Goal: Information Seeking & Learning: Check status

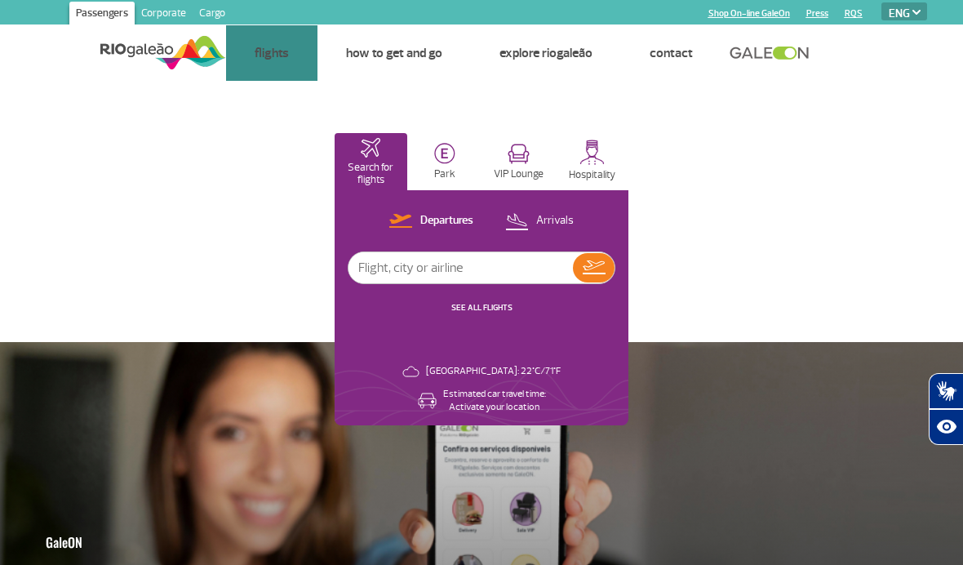
click at [0, 0] on link "Airlines" at bounding box center [0, 0] width 0 height 0
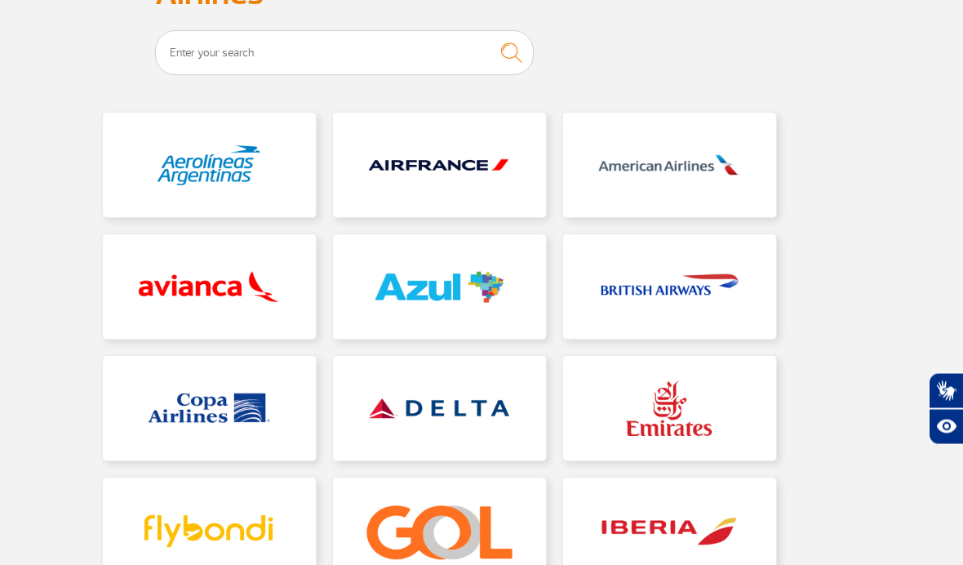
scroll to position [257, 0]
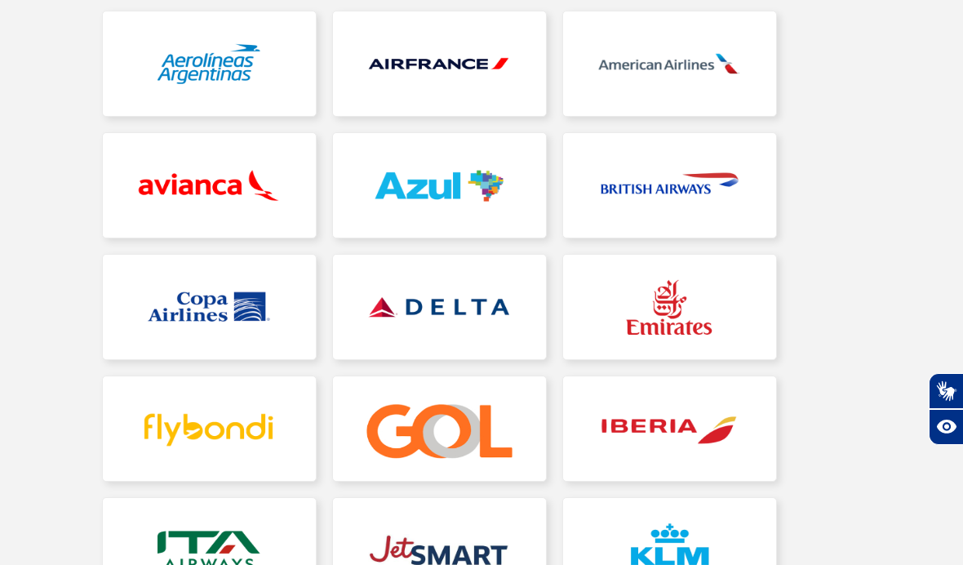
click at [469, 445] on link at bounding box center [439, 428] width 213 height 104
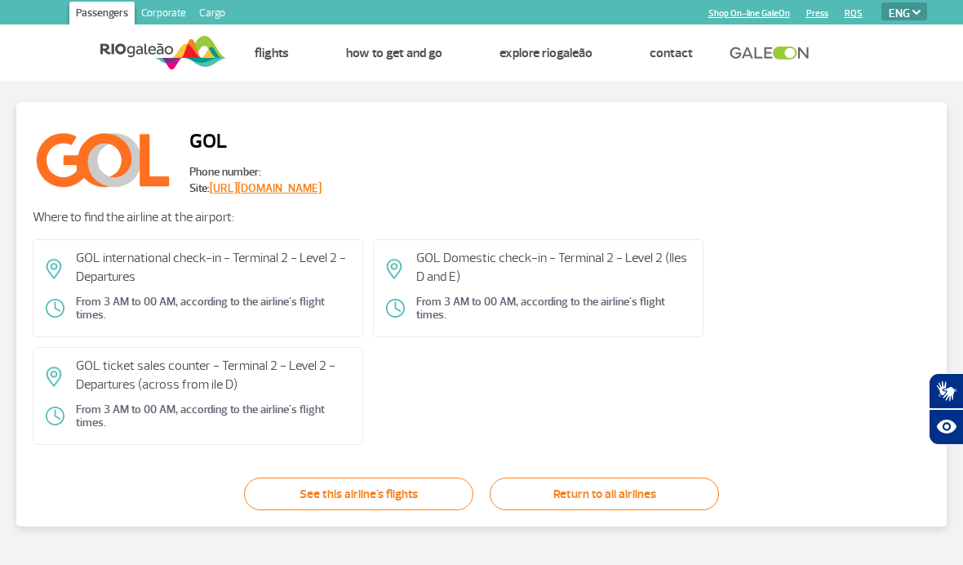
click at [910, 8] on select "PT ENG ESP" at bounding box center [904, 11] width 46 height 18
select select "es"
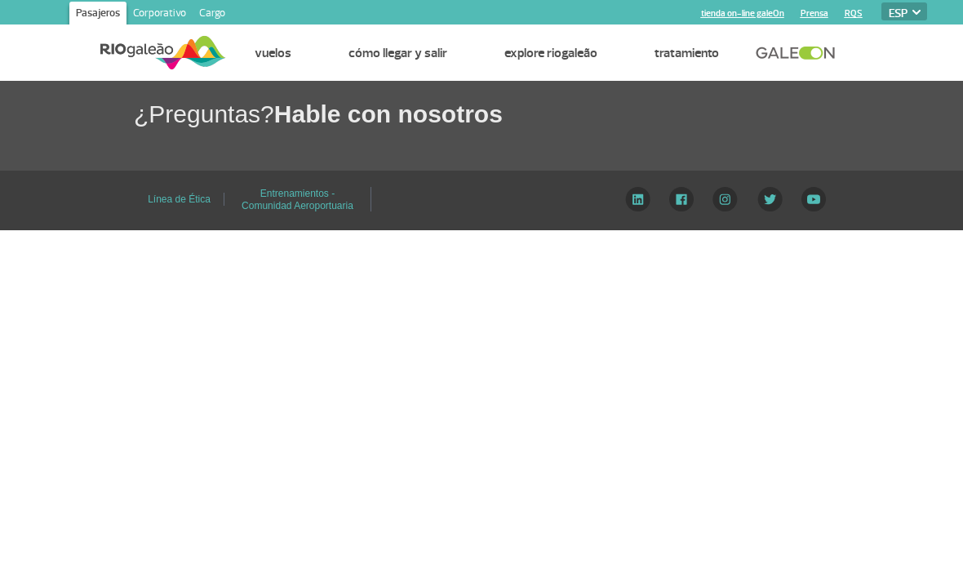
select select "es"
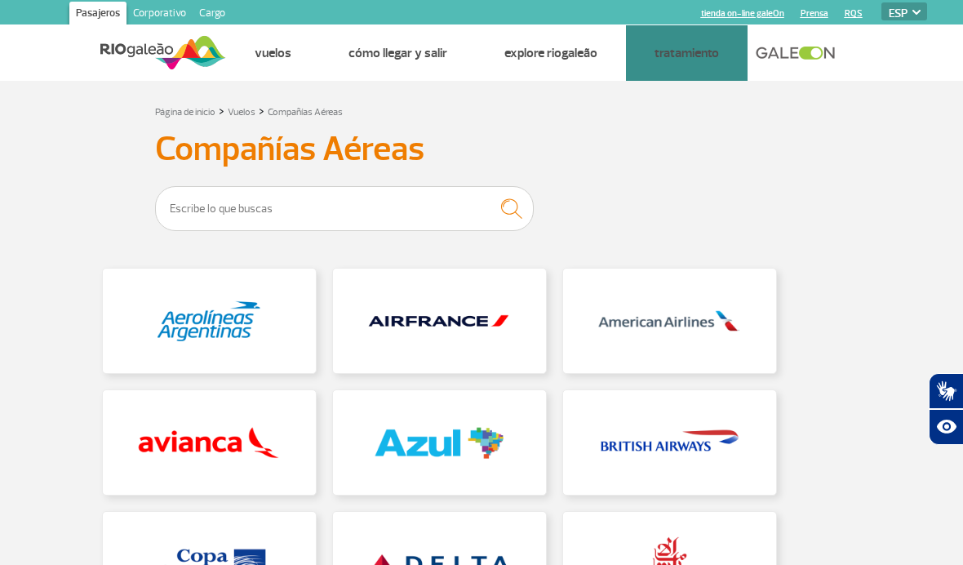
click at [0, 0] on link "Dudas Frecuentes" at bounding box center [0, 0] width 0 height 0
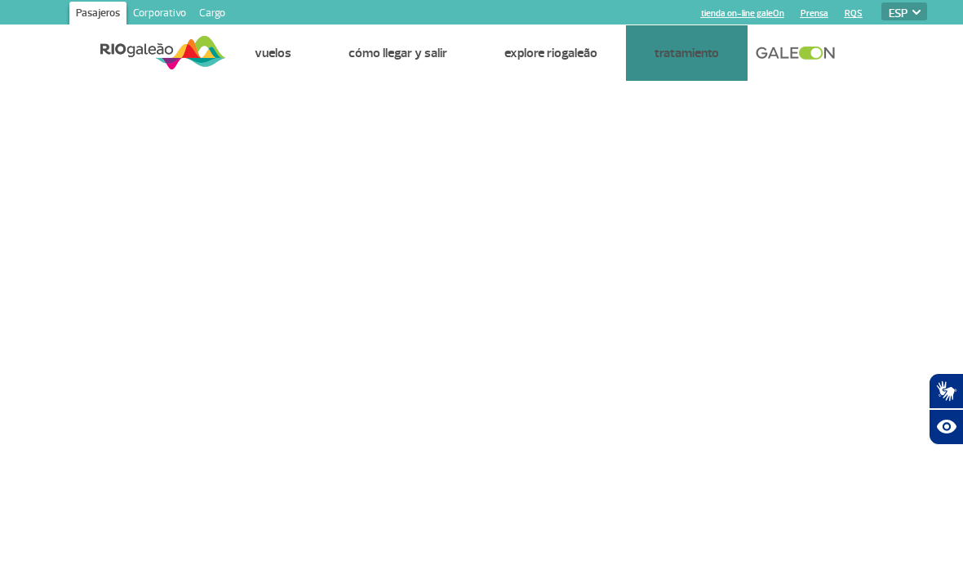
click at [908, 17] on select "PT ENG ESP" at bounding box center [904, 11] width 46 height 18
click at [0, 0] on link "Hable con nosotros" at bounding box center [0, 0] width 0 height 0
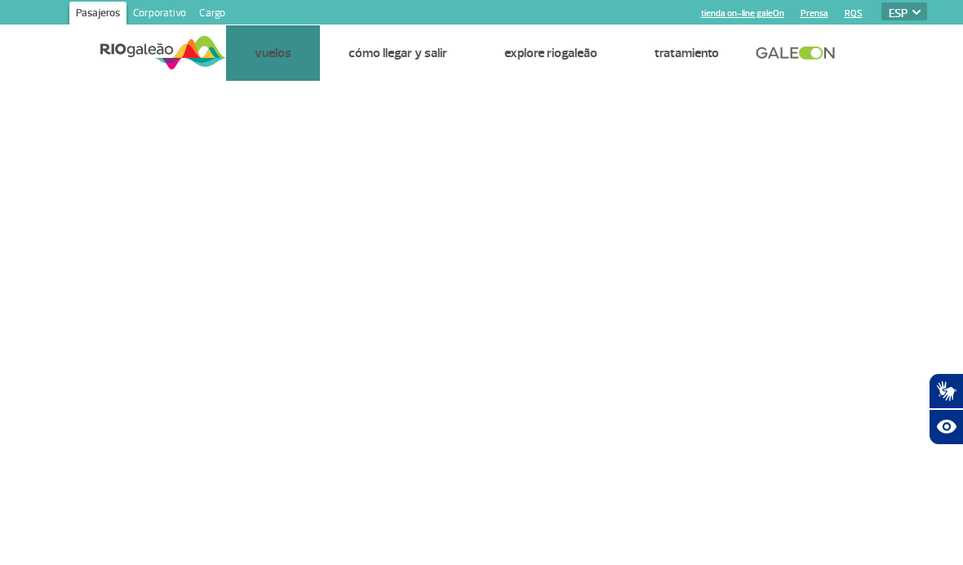
click at [0, 0] on link "Panel de vuelos" at bounding box center [0, 0] width 0 height 0
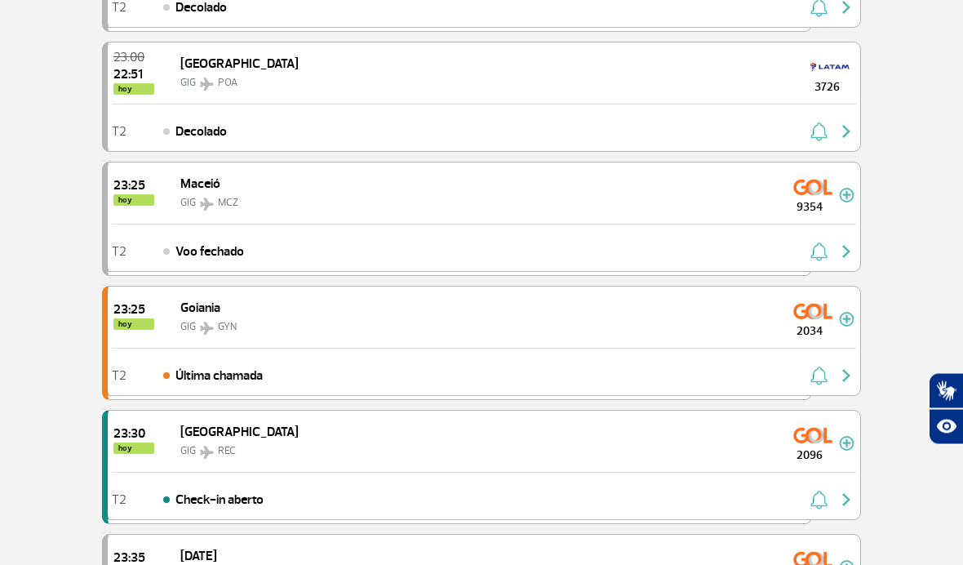
scroll to position [318, 0]
click at [844, 249] on img "button" at bounding box center [846, 251] width 20 height 20
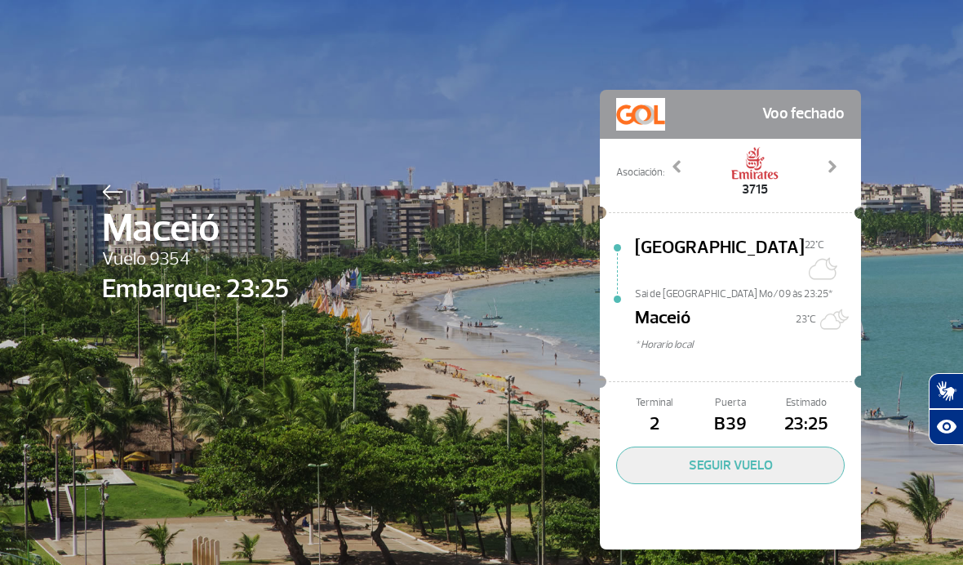
click at [244, 95] on div "Maceió Vuelo 9354 Embarque: 23:25 Voo fechado Asociación: 1955 3010 3715 4142 4…" at bounding box center [481, 295] width 783 height 590
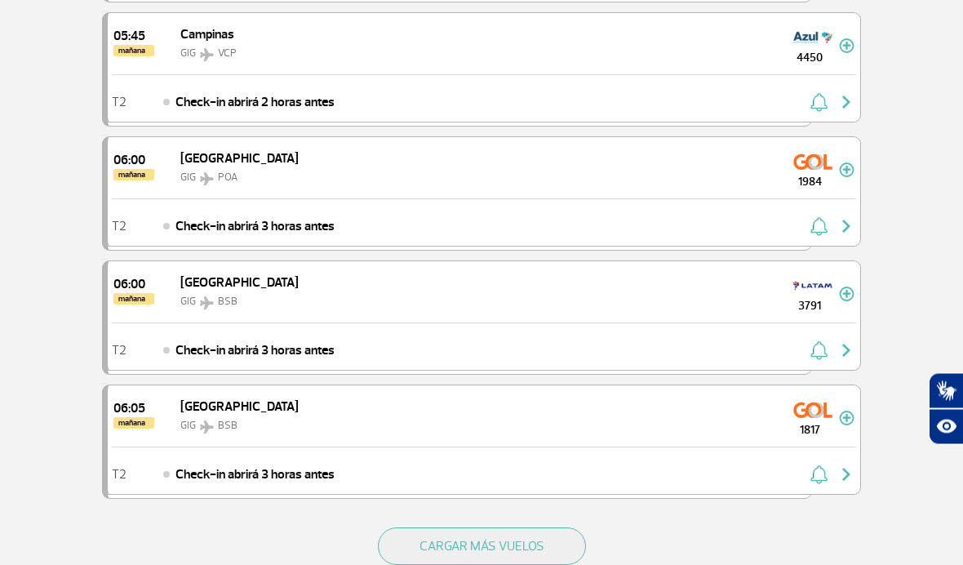
scroll to position [2187, 0]
click at [550, 554] on button "CARGAR MÁS VUELOS" at bounding box center [482, 546] width 208 height 38
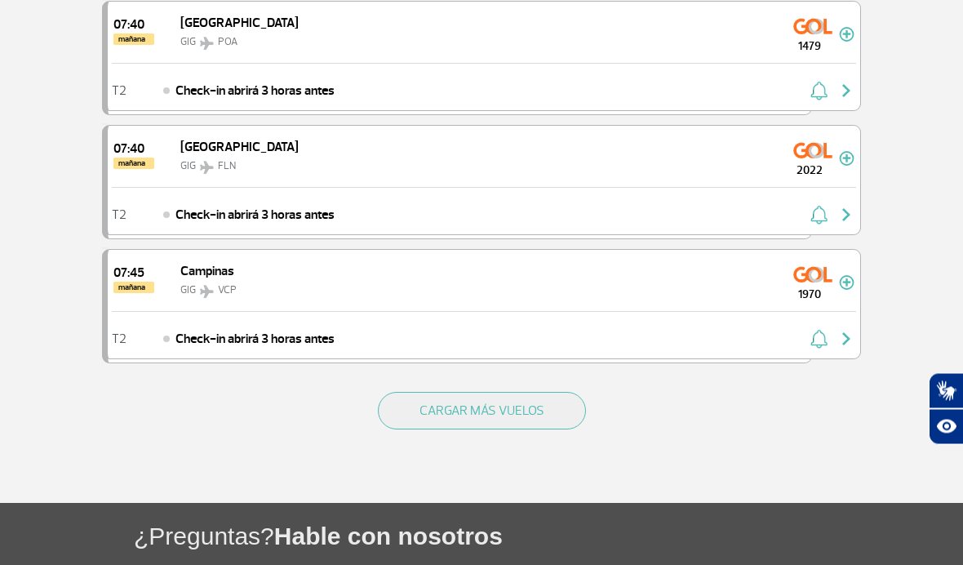
scroll to position [4795, 0]
click at [551, 414] on button "CARGAR MÁS VUELOS" at bounding box center [482, 411] width 208 height 38
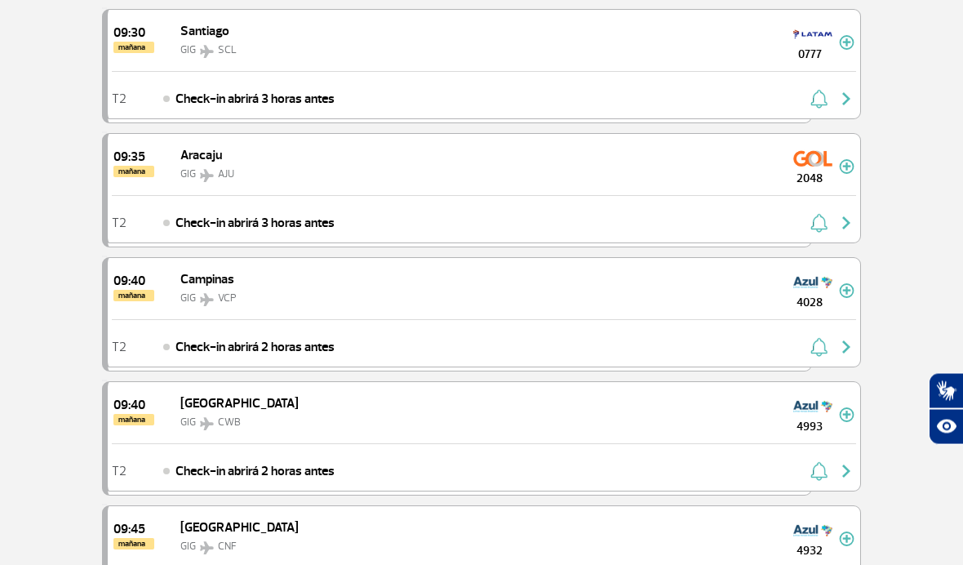
scroll to position [6774, 0]
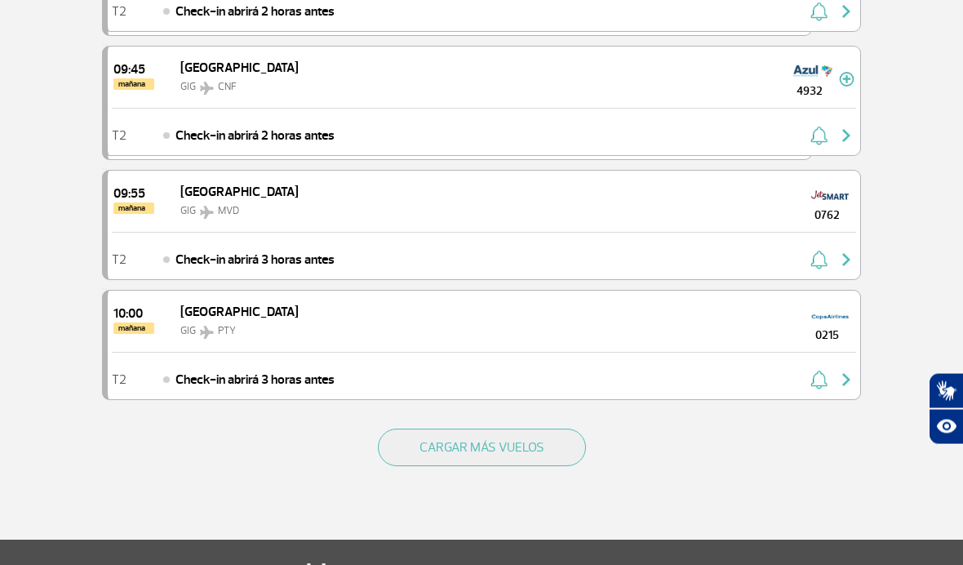
click at [522, 460] on button "CARGAR MÁS VUELOS" at bounding box center [482, 448] width 208 height 38
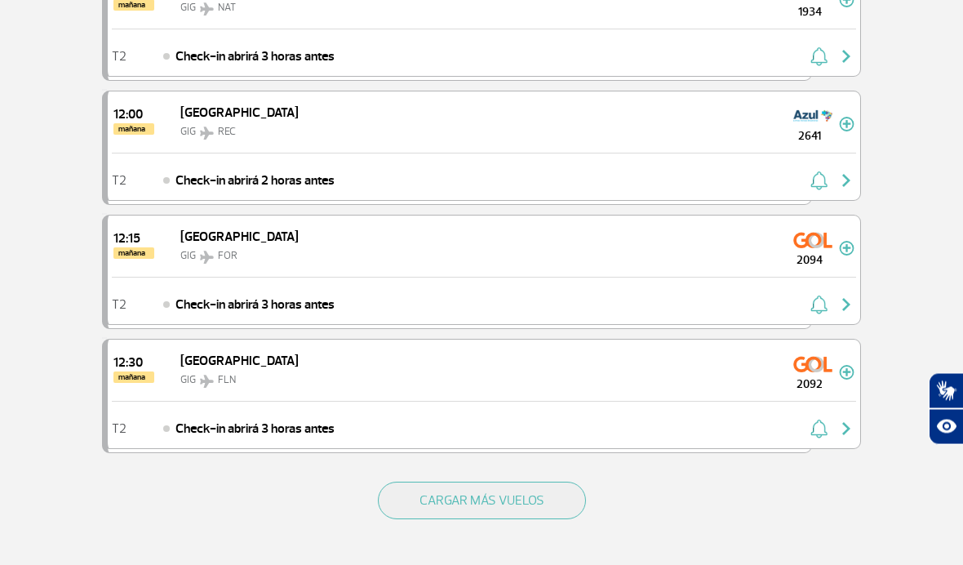
scroll to position [9650, 0]
click at [556, 504] on button "CARGAR MÁS VUELOS" at bounding box center [482, 500] width 208 height 38
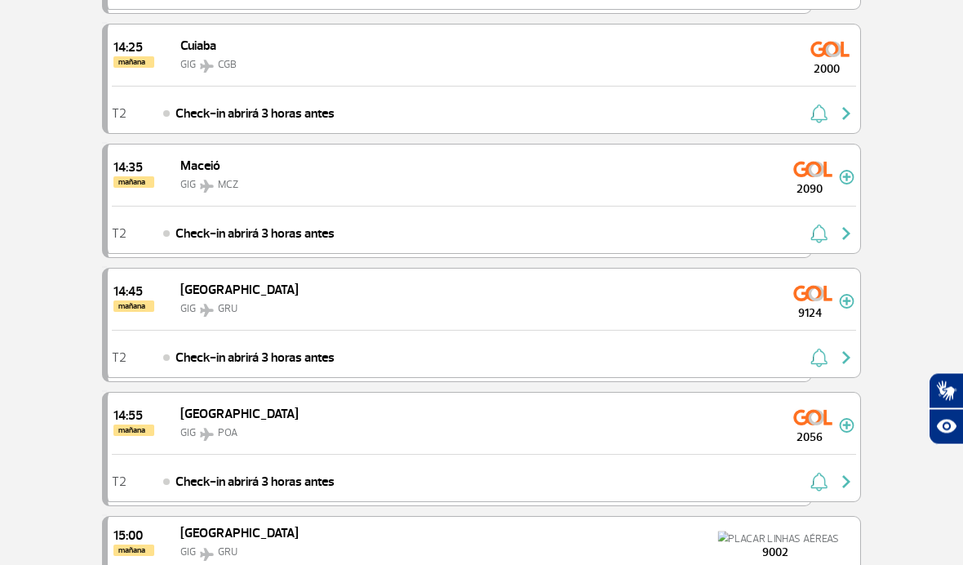
scroll to position [11688, 0]
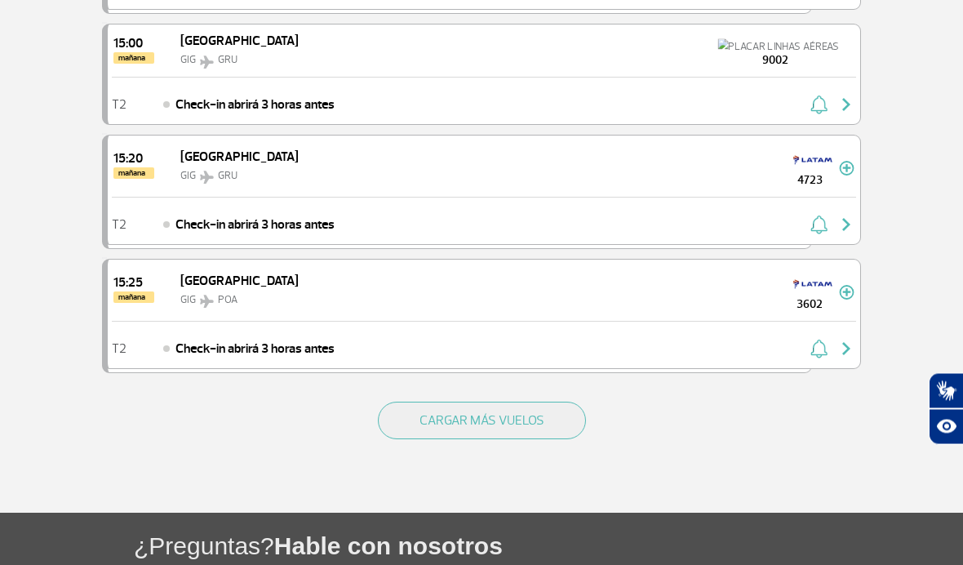
click at [552, 440] on button "CARGAR MÁS VUELOS" at bounding box center [482, 421] width 208 height 38
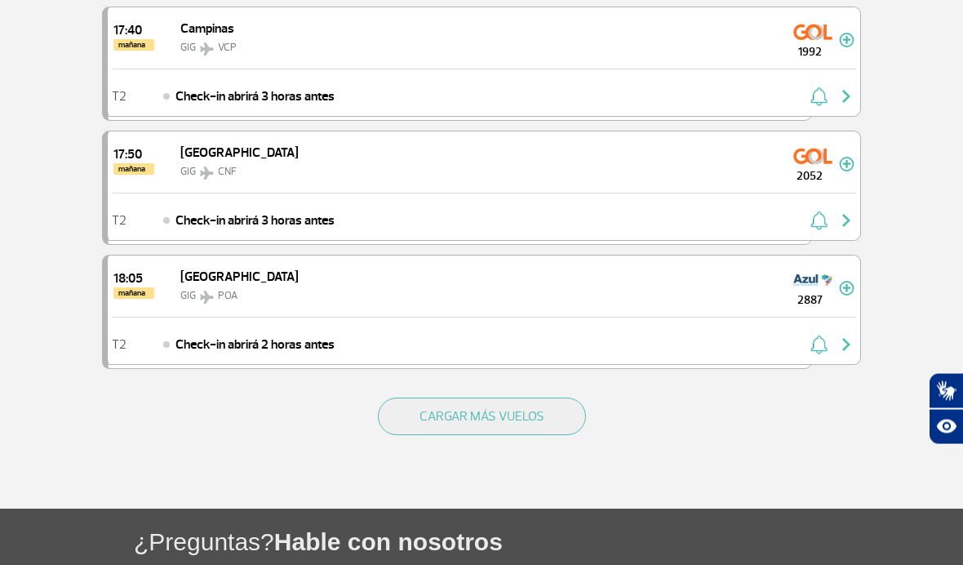
scroll to position [14660, 0]
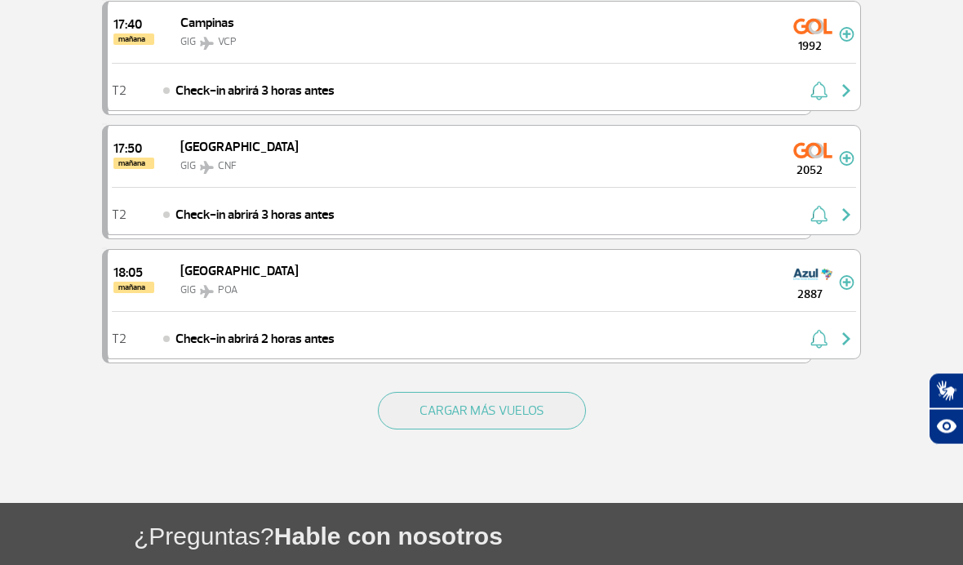
click at [529, 430] on button "CARGAR MÁS VUELOS" at bounding box center [482, 411] width 208 height 38
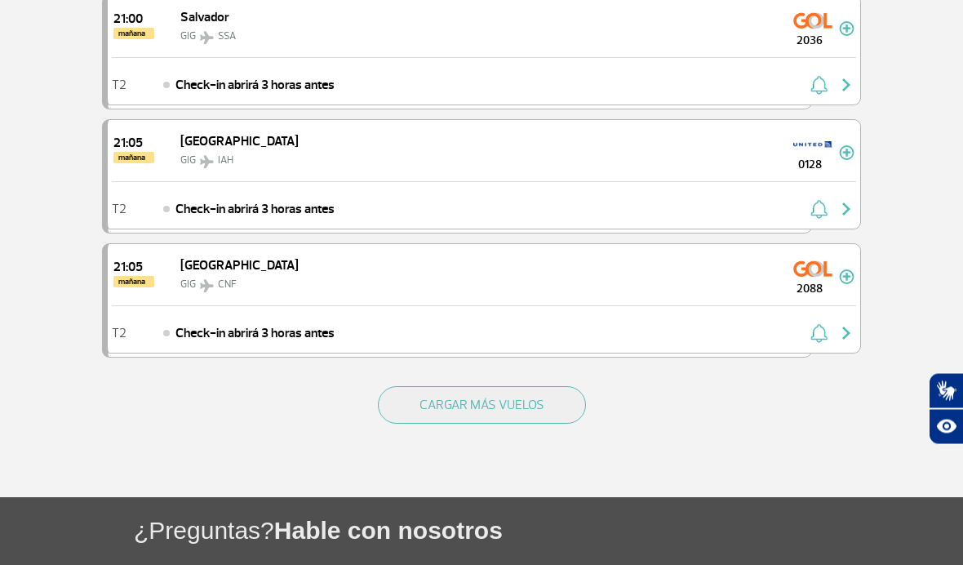
scroll to position [17142, 0]
click at [537, 423] on button "CARGAR MÁS VUELOS" at bounding box center [482, 405] width 208 height 38
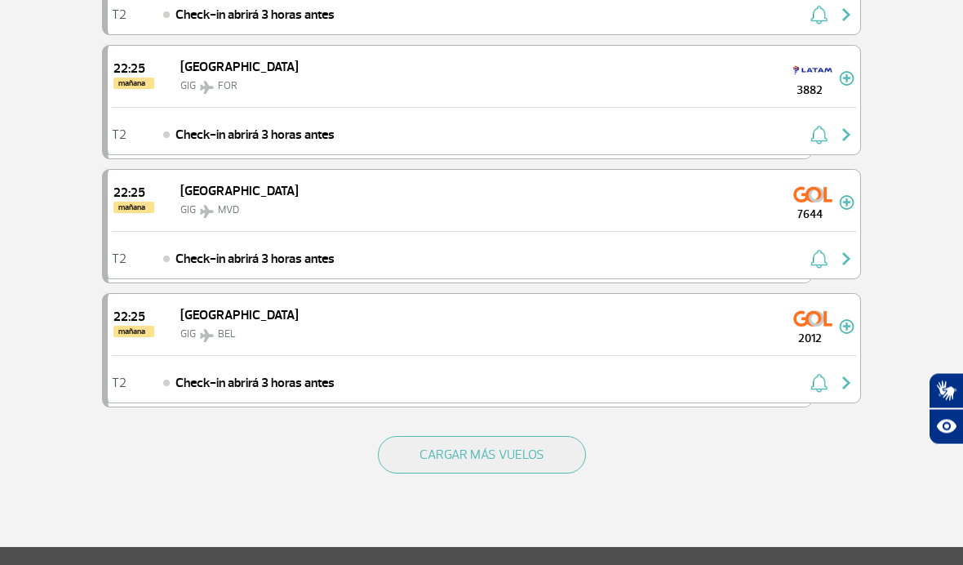
scroll to position [19565, 0]
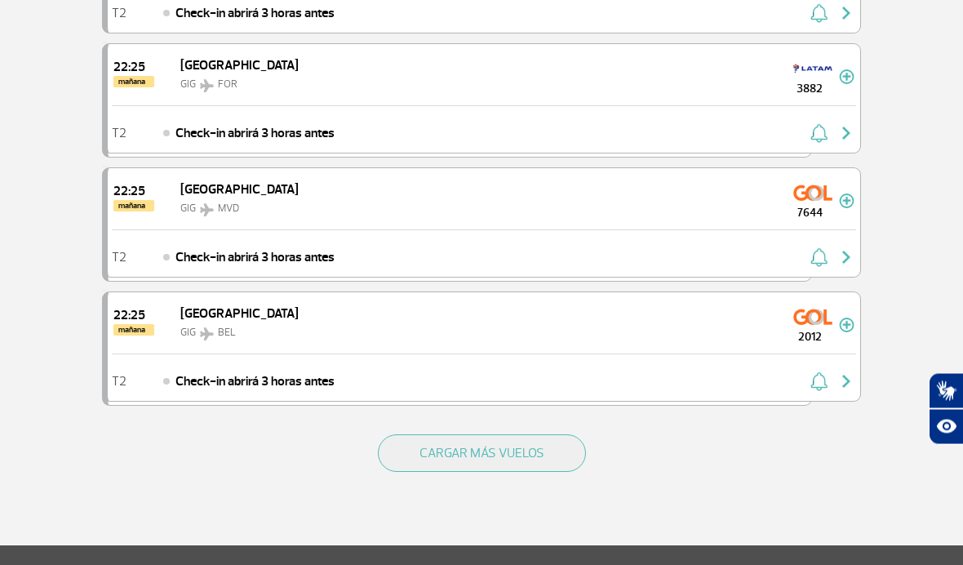
click at [556, 472] on button "CARGAR MÁS VUELOS" at bounding box center [482, 454] width 208 height 38
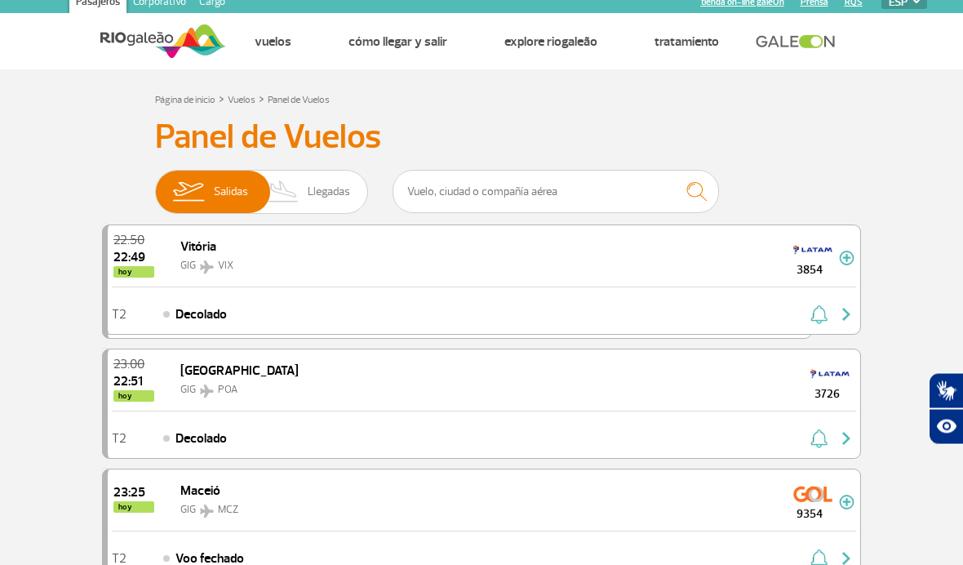
scroll to position [0, 0]
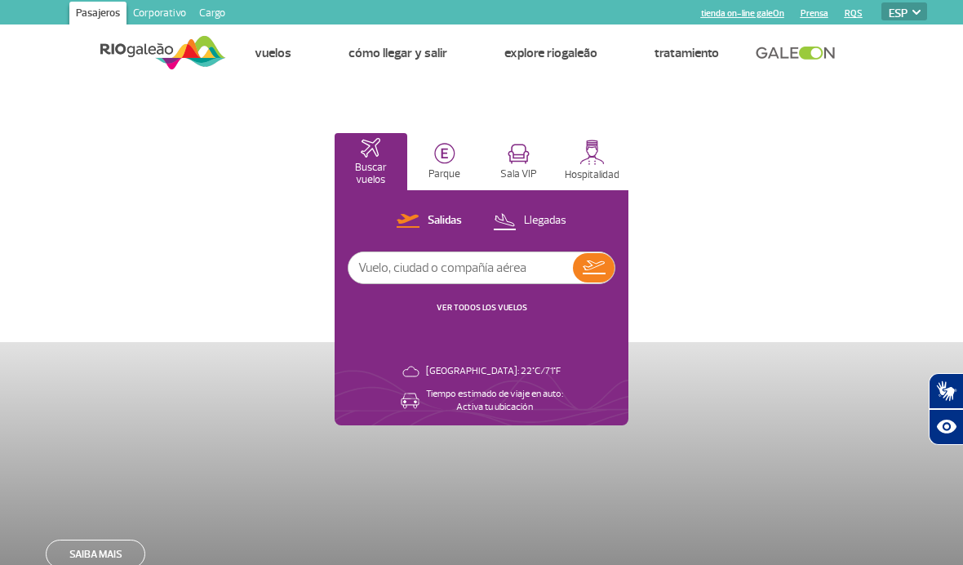
select select "es"
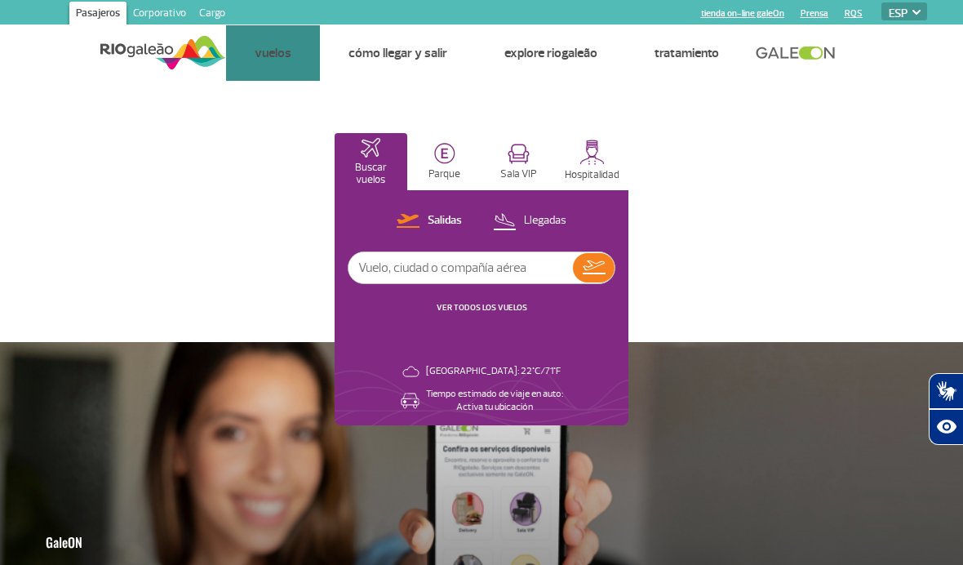
click at [0, 0] on link "Compañías aéreas" at bounding box center [0, 0] width 0 height 0
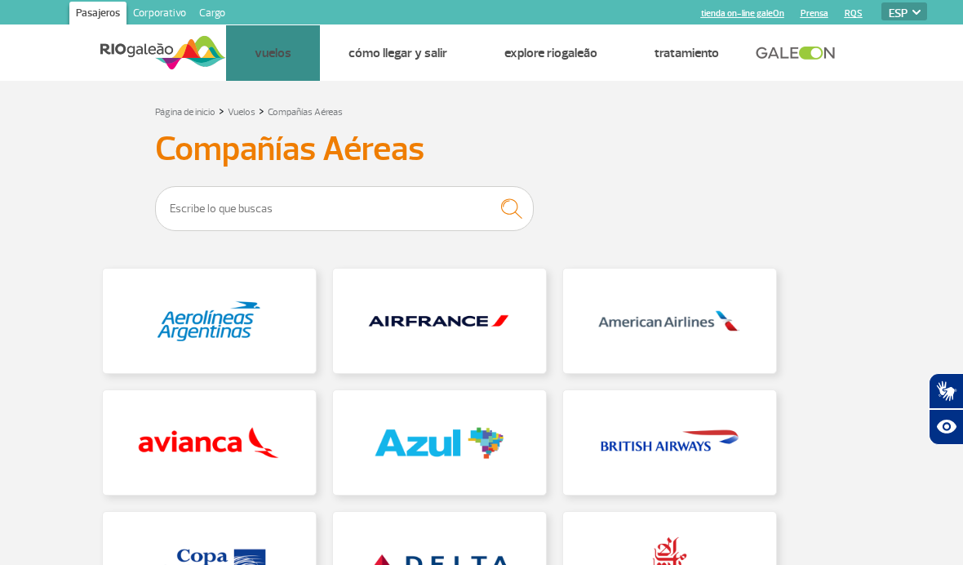
click at [0, 0] on link "Destinos" at bounding box center [0, 0] width 0 height 0
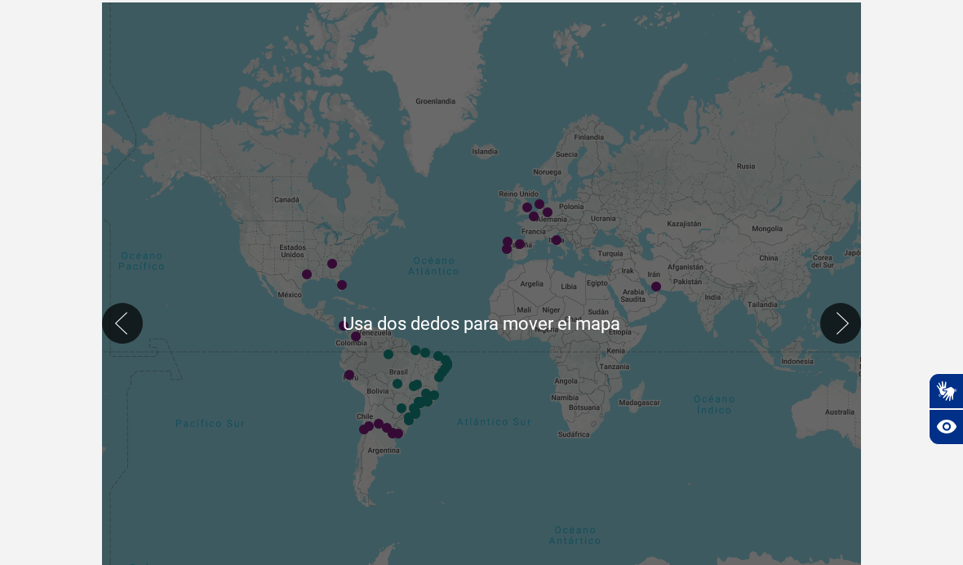
scroll to position [311, 0]
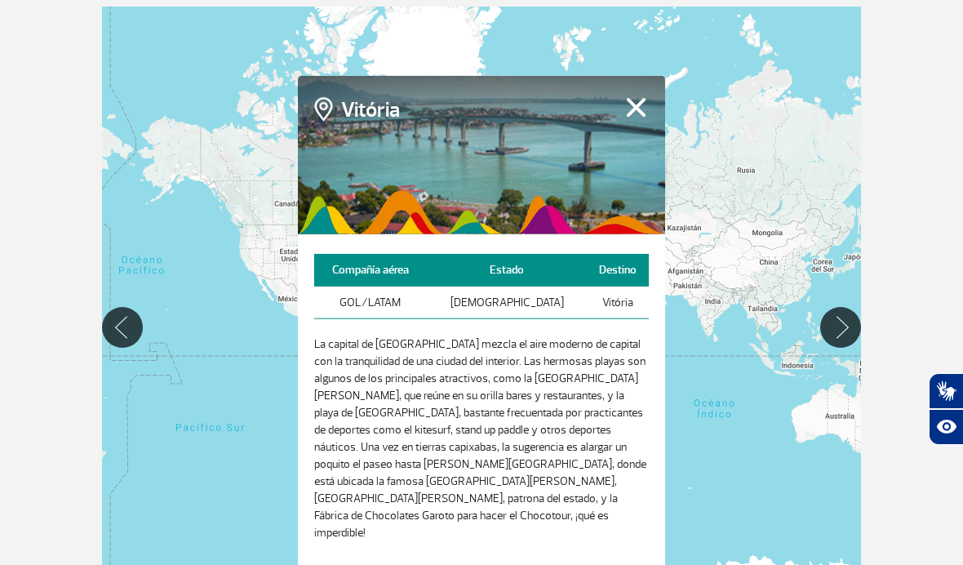
click at [639, 117] on button "Fechar" at bounding box center [635, 106] width 25 height 21
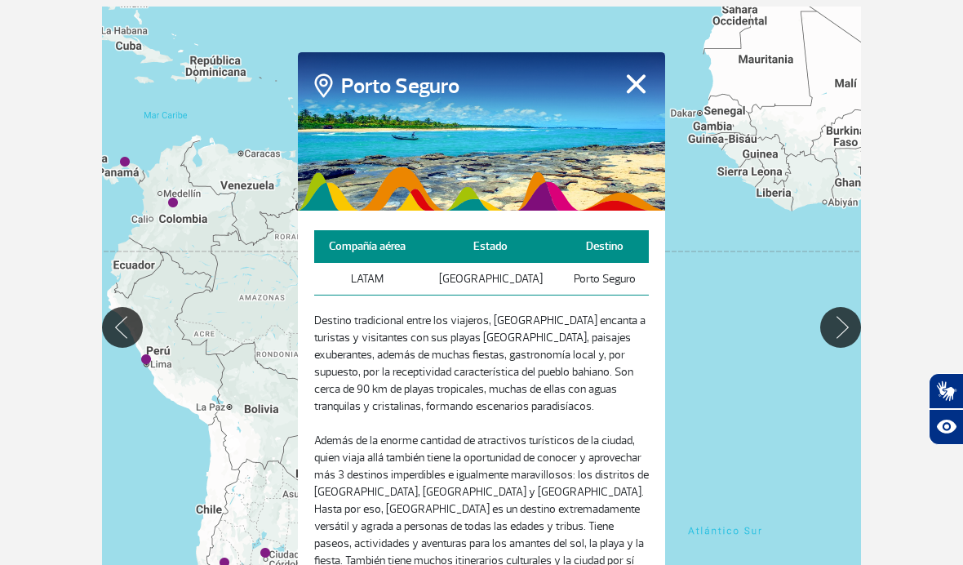
click at [643, 88] on button "Fechar" at bounding box center [635, 83] width 25 height 21
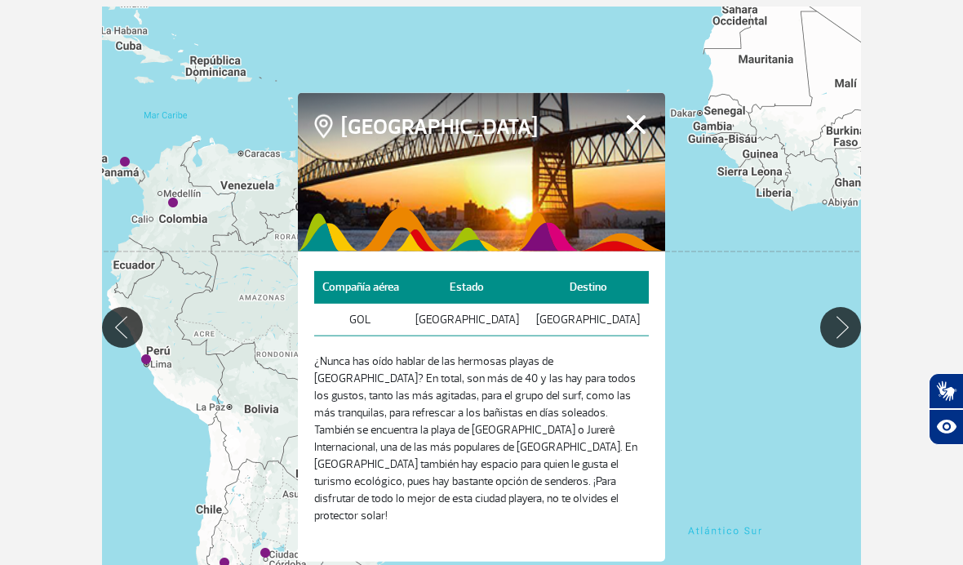
click at [634, 135] on button "Fechar" at bounding box center [635, 123] width 25 height 21
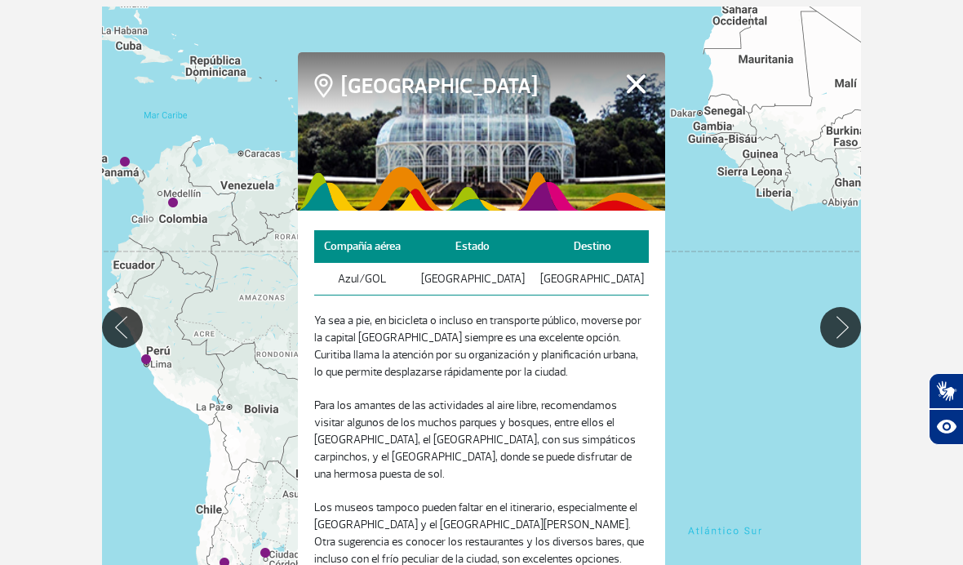
click at [638, 89] on button "Fechar" at bounding box center [635, 83] width 25 height 21
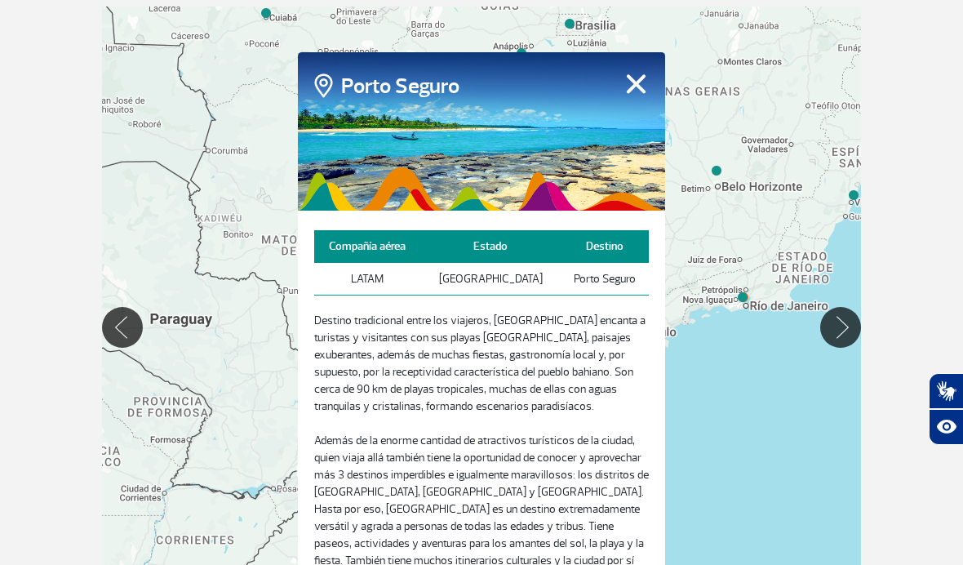
click at [632, 91] on button "Fechar" at bounding box center [635, 83] width 25 height 21
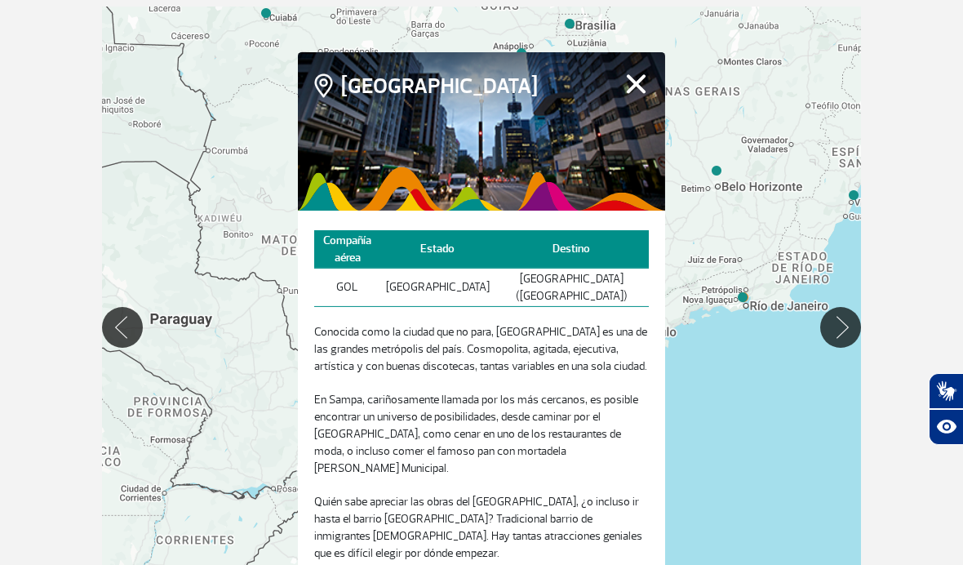
click at [636, 92] on button "Fechar" at bounding box center [635, 83] width 25 height 21
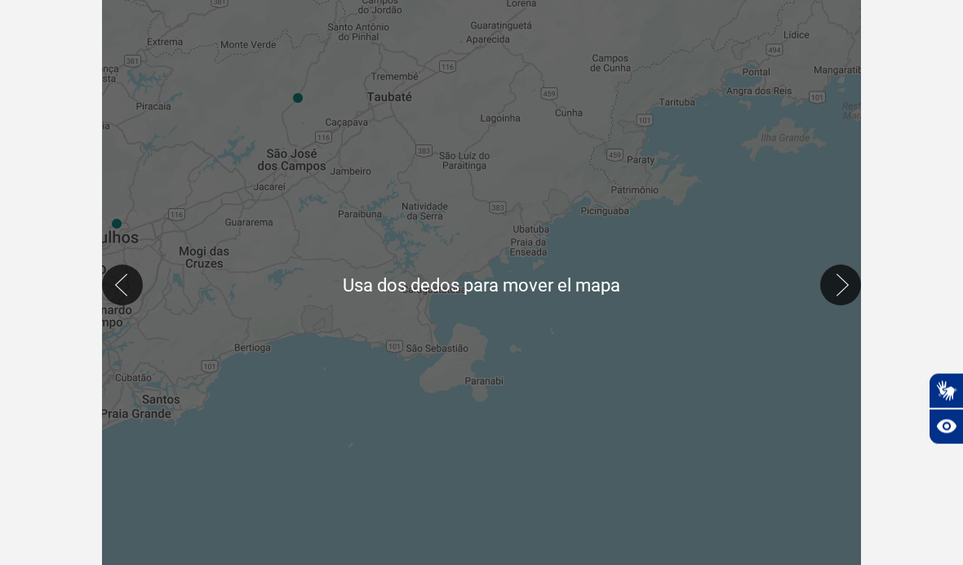
scroll to position [360, 0]
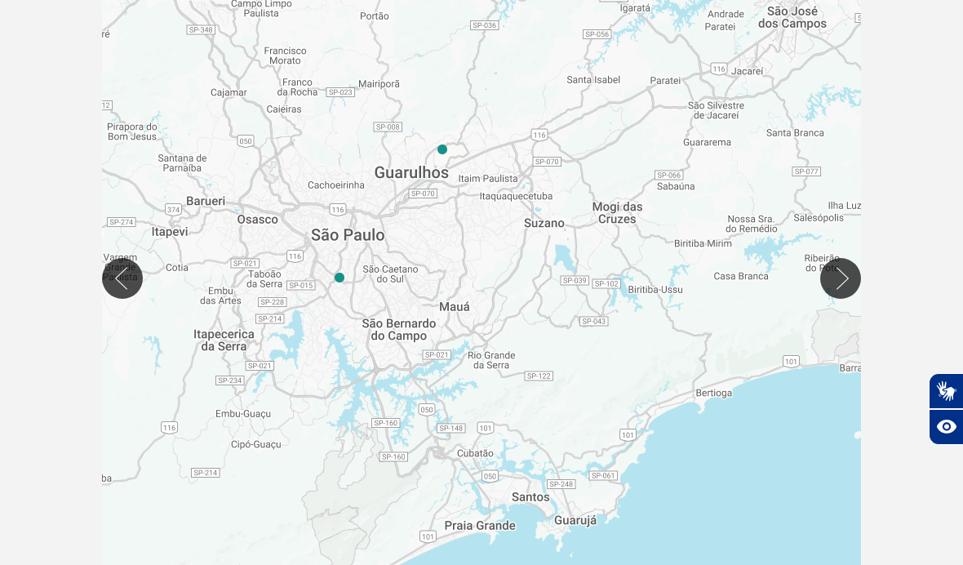
click at [636, 423] on div at bounding box center [481, 278] width 759 height 640
